Goal: Task Accomplishment & Management: Manage account settings

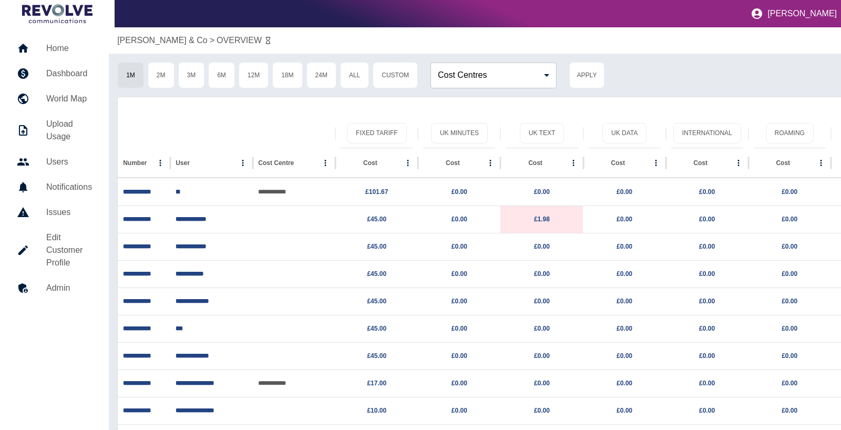
click at [62, 50] on h5 "Home" at bounding box center [69, 48] width 46 height 13
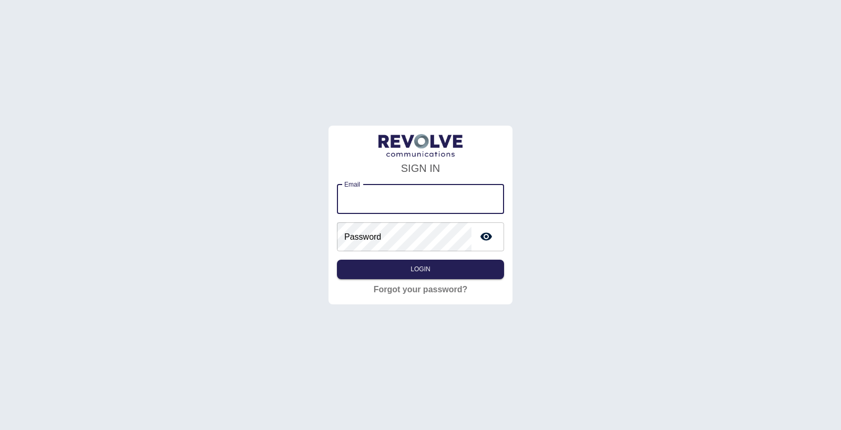
click at [371, 195] on input "Email" at bounding box center [420, 198] width 167 height 29
type input "**********"
click at [438, 266] on button "Login" at bounding box center [420, 269] width 167 height 19
